Goal: Task Accomplishment & Management: Complete application form

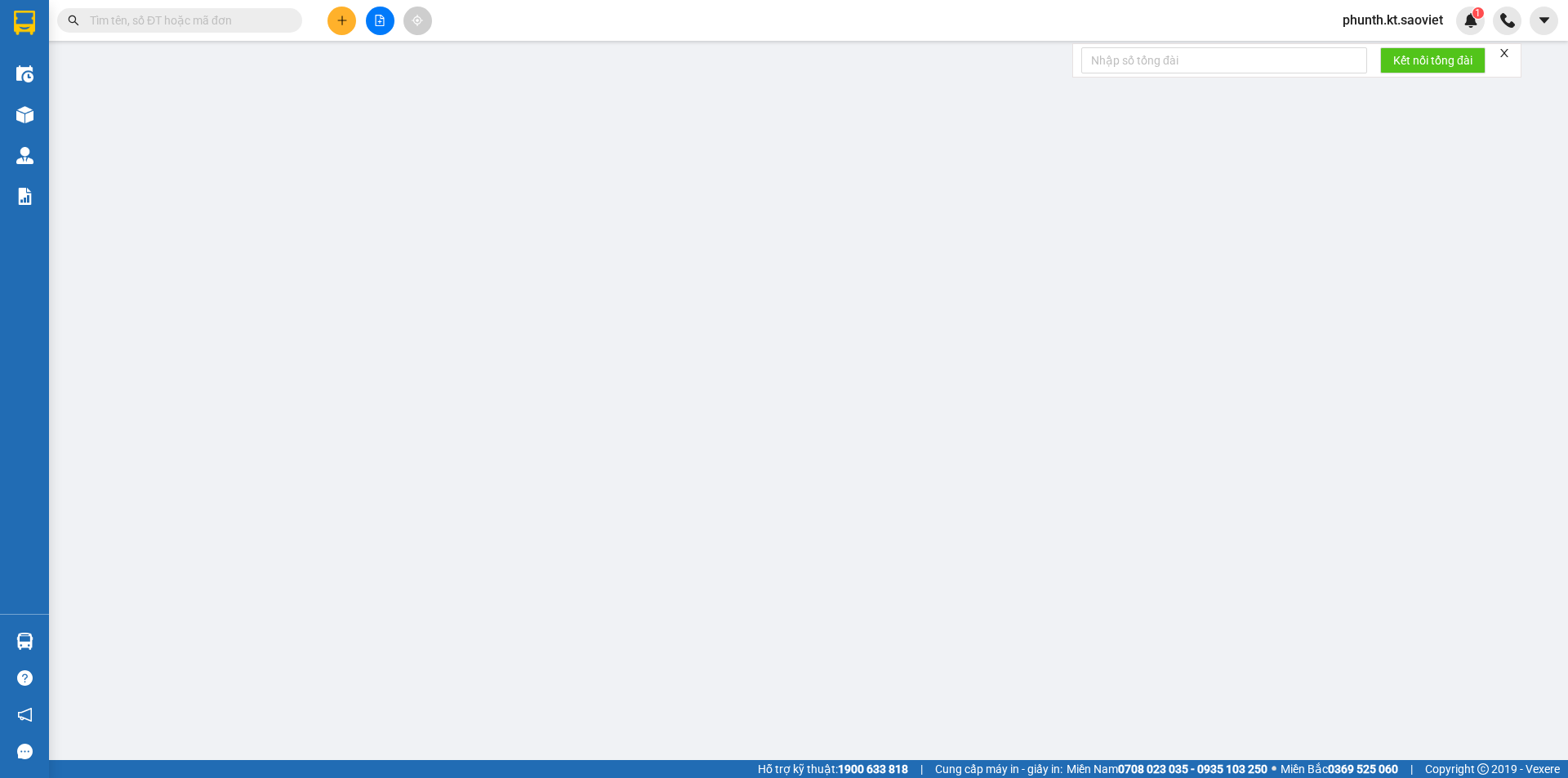
click at [205, 22] on input "text" at bounding box center [186, 21] width 193 height 18
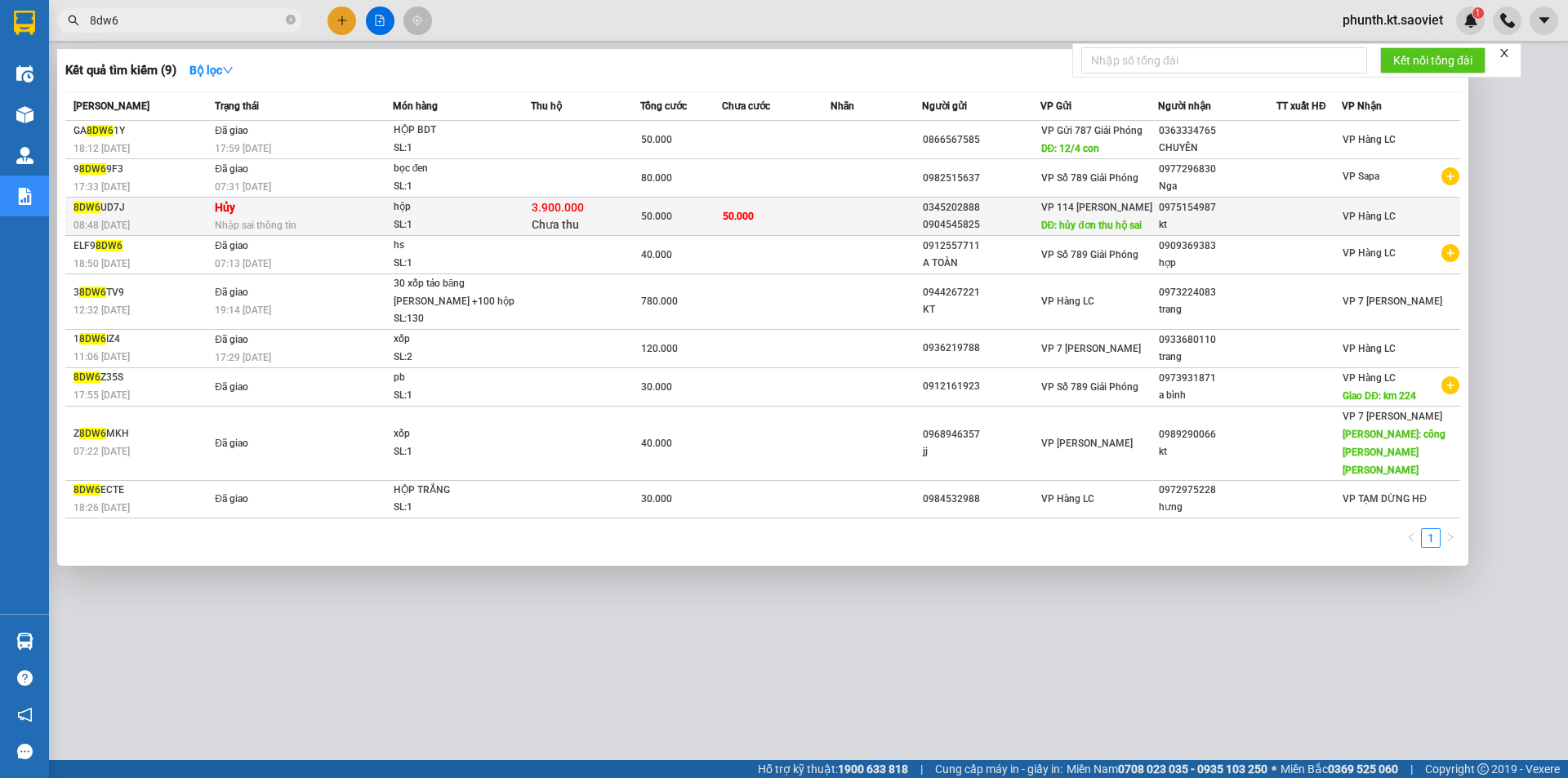
type input "8dw6"
click at [277, 222] on span "Nhập sai thông tin" at bounding box center [255, 225] width 82 height 12
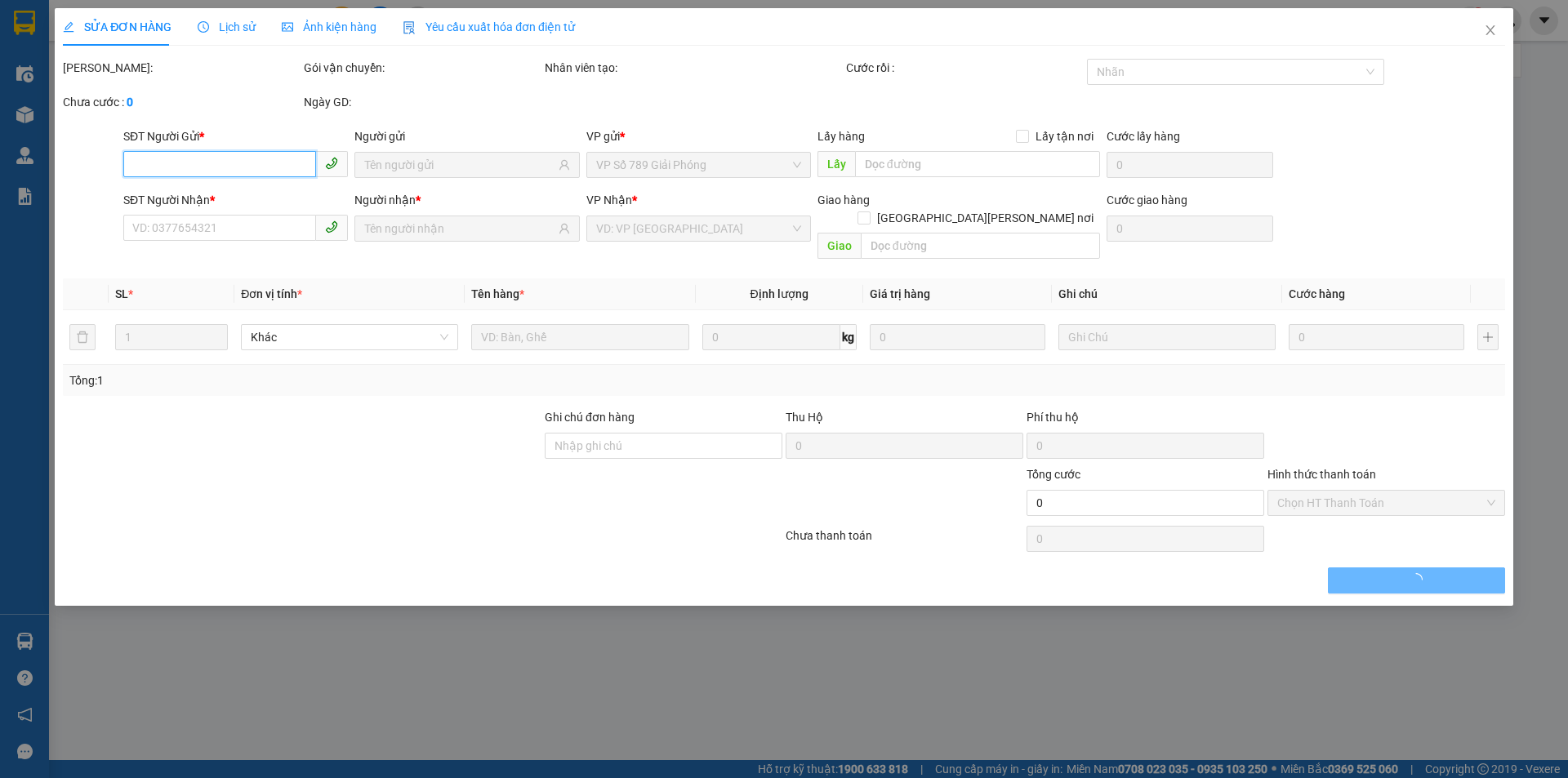
type input "0345202888"
type input "0904545825"
type input "[PERSON_NAME] thu hộ sai"
type input "0975154987"
type input "kt"
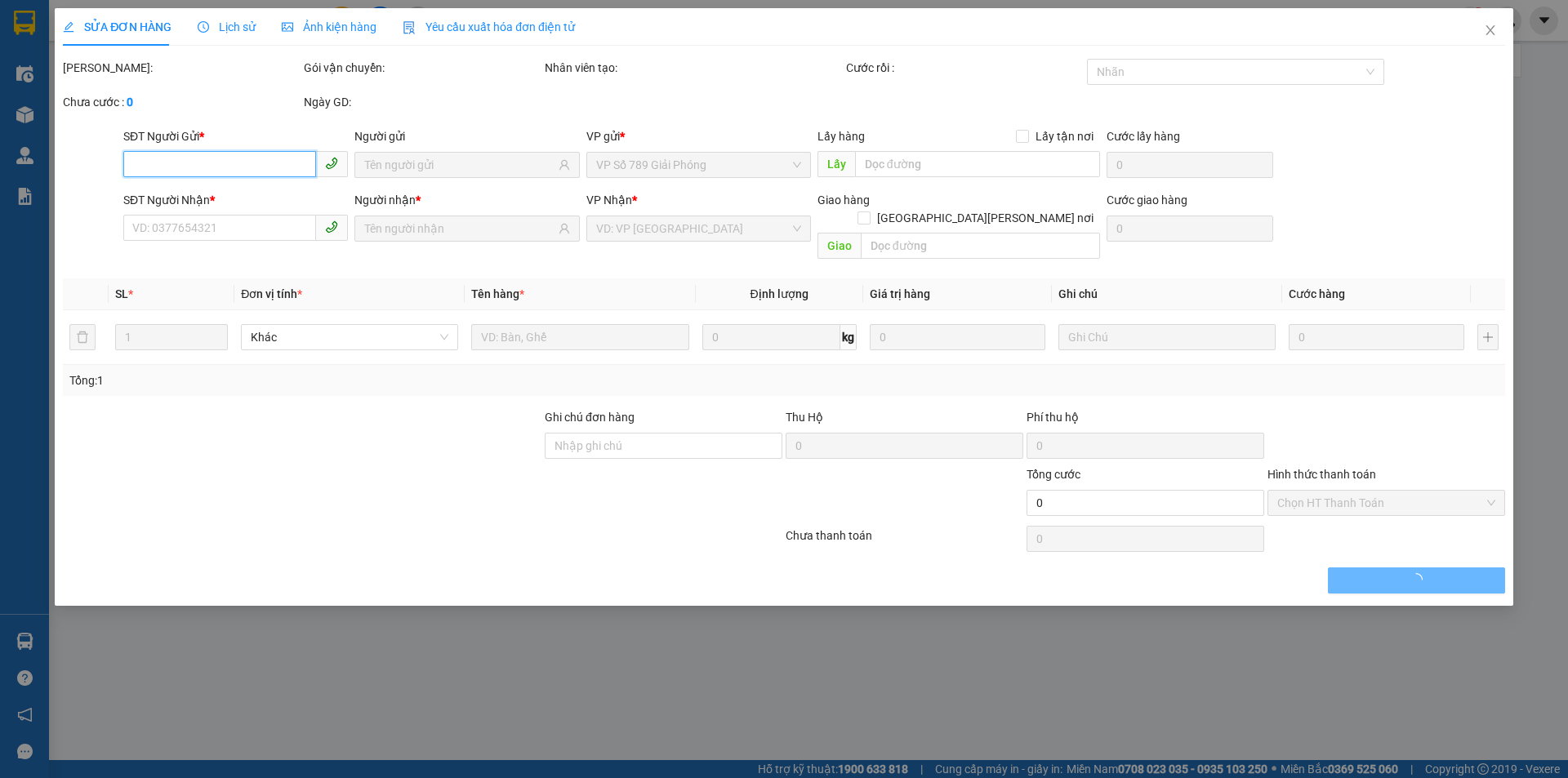
type input "lc trả phí thu hộ"
type input "50.000"
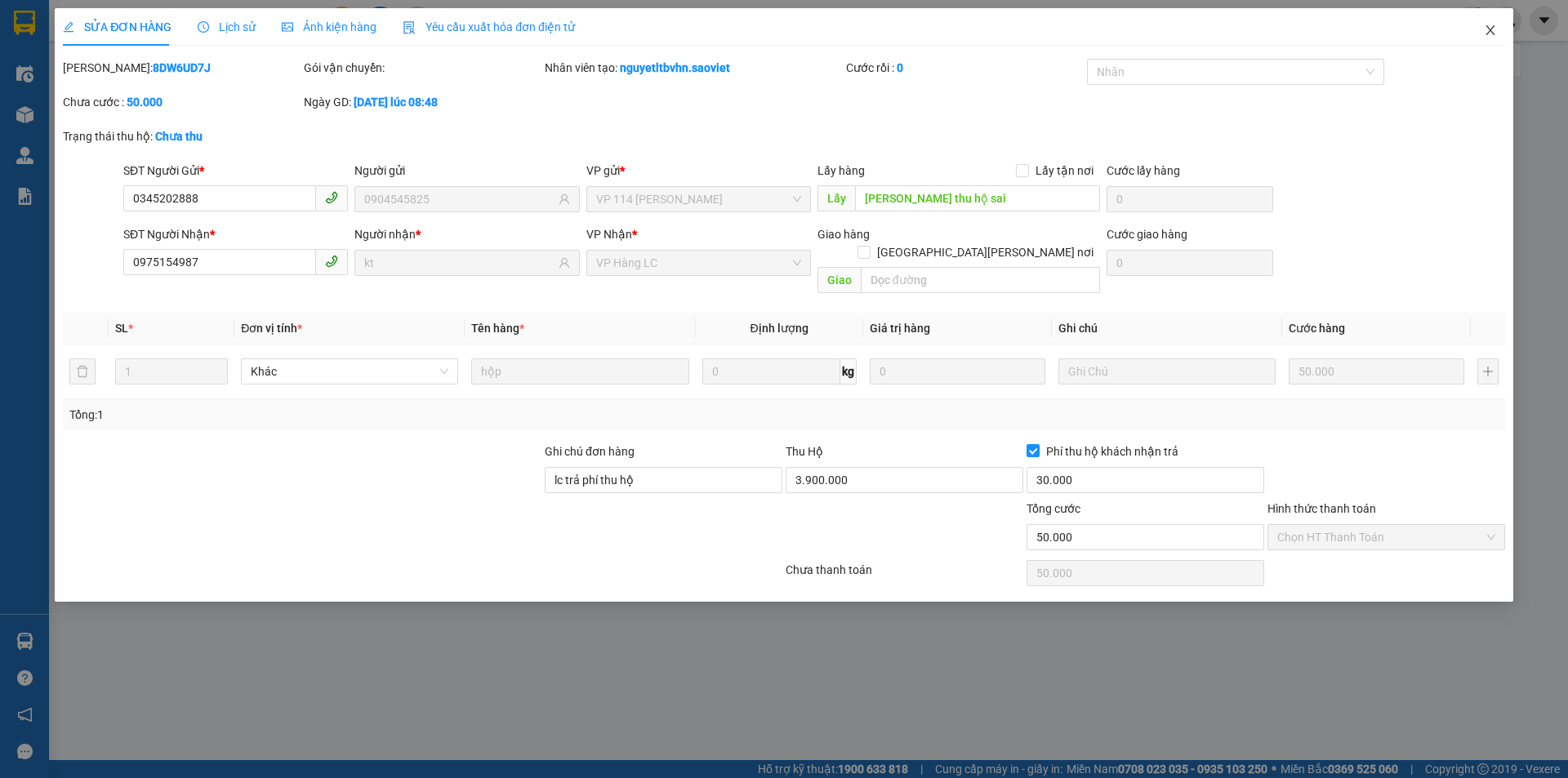
click at [1496, 33] on icon "close" at bounding box center [1490, 30] width 14 height 14
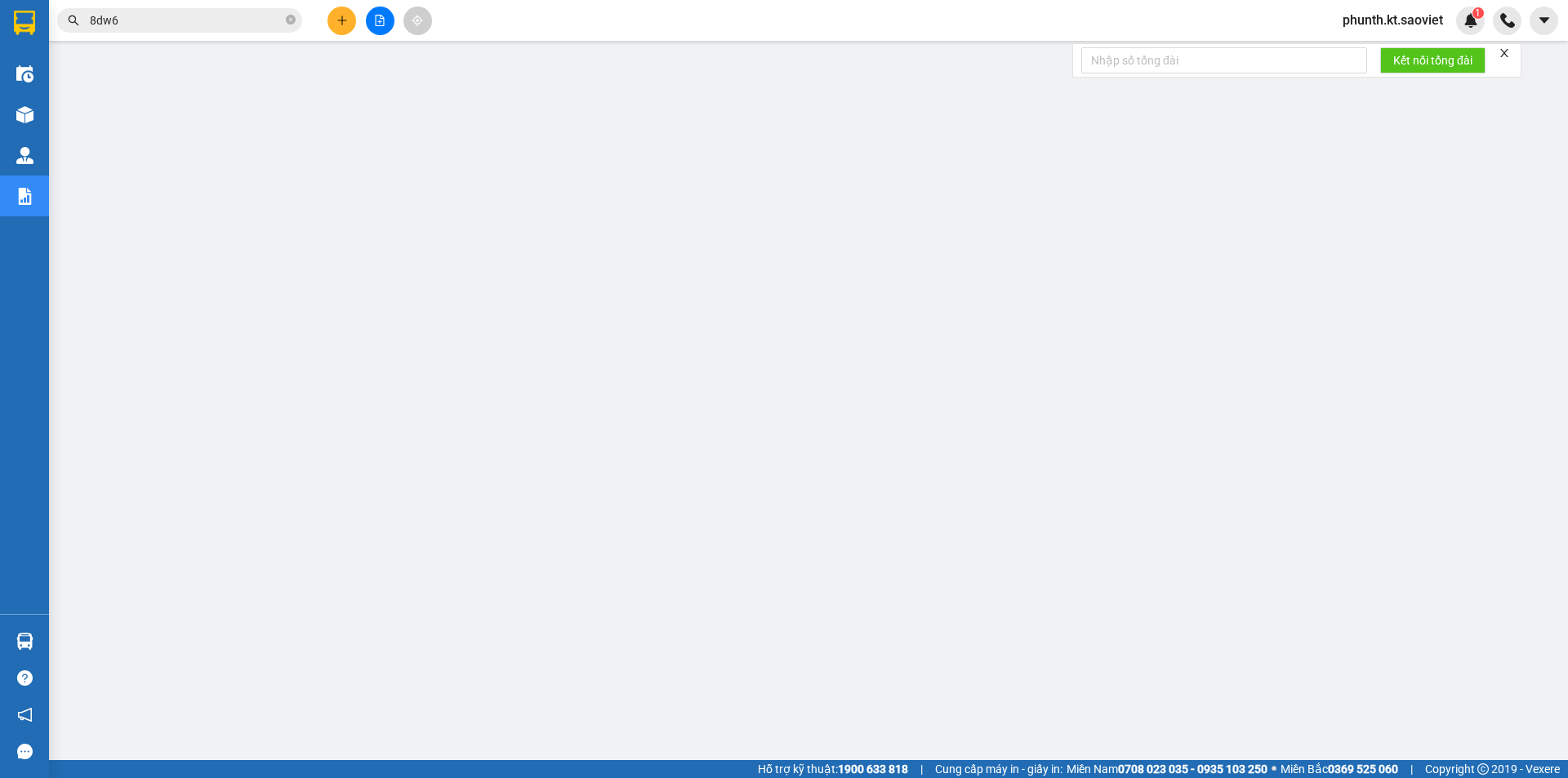
click at [162, 20] on input "8dw6" at bounding box center [186, 21] width 193 height 18
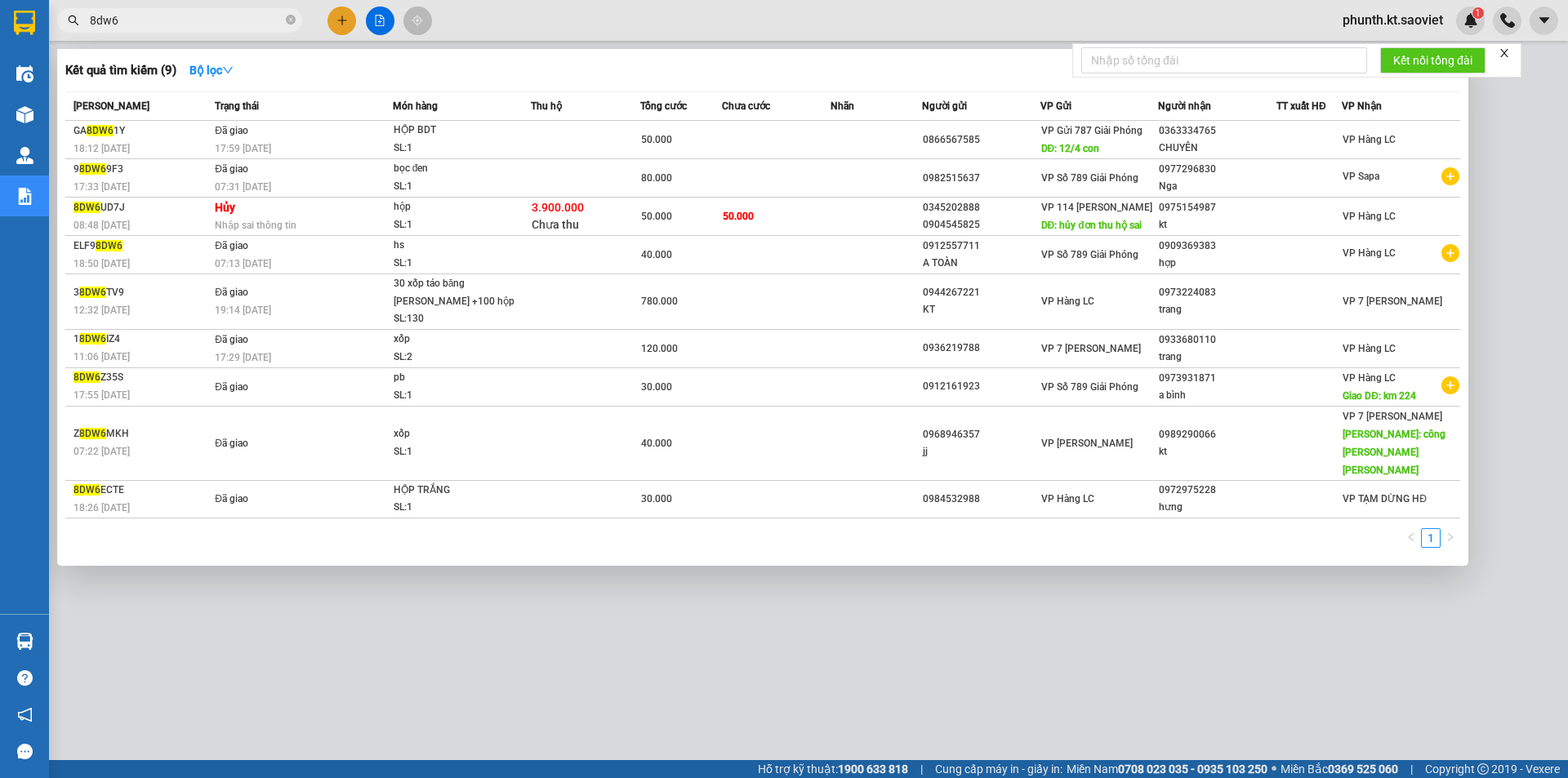
click at [167, 16] on input "8dw6" at bounding box center [186, 21] width 193 height 18
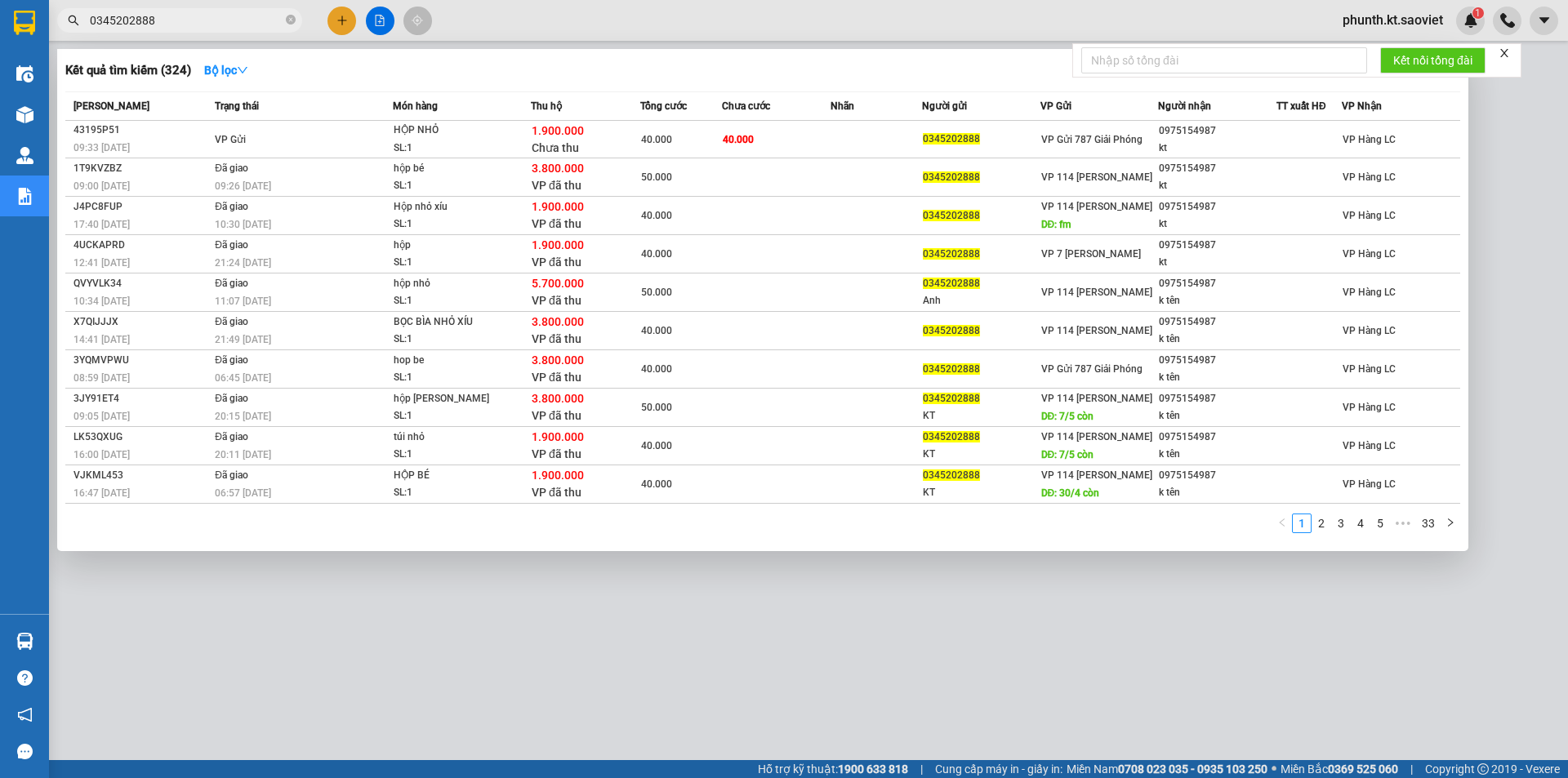
type input "0345202888"
